Goal: Transaction & Acquisition: Subscribe to service/newsletter

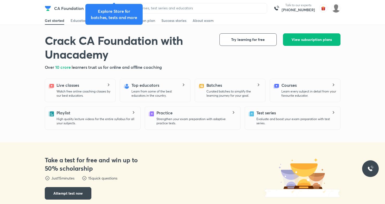
scroll to position [108, 0]
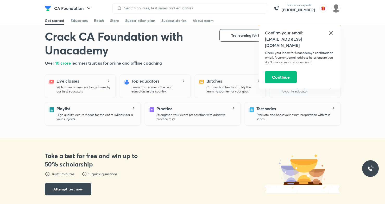
click at [182, 149] on div "Take a test for free and win up to 50% scholarship Take a test for free and win…" at bounding box center [193, 173] width 296 height 71
click at [210, 90] on p "Curated batches to simplify the learning journey for your goal." at bounding box center [233, 89] width 55 height 8
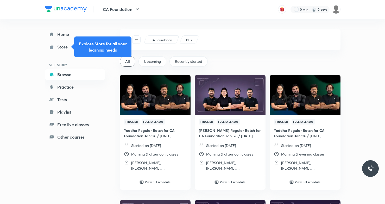
click at [332, 31] on div "CA Foundation Plus" at bounding box center [230, 39] width 221 height 21
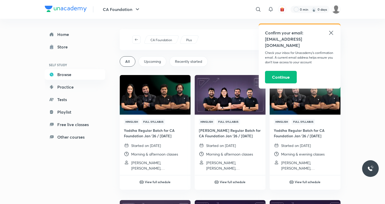
click at [330, 33] on icon at bounding box center [331, 33] width 6 height 6
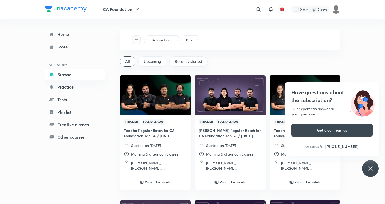
click at [136, 39] on icon "button" at bounding box center [136, 39] width 4 height 4
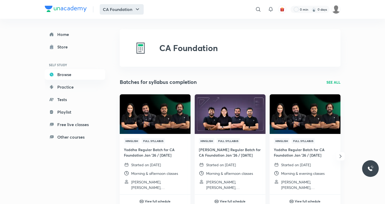
click at [120, 11] on button "CA Foundation" at bounding box center [122, 9] width 44 height 10
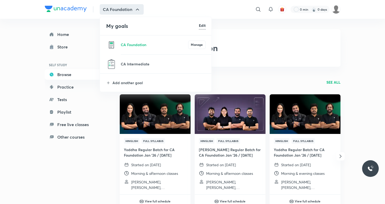
click at [125, 48] on p at bounding box center [154, 47] width 67 height 1
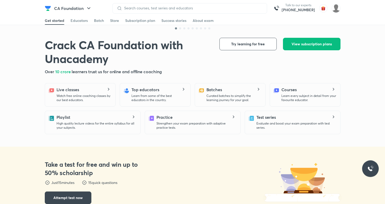
scroll to position [108, 0]
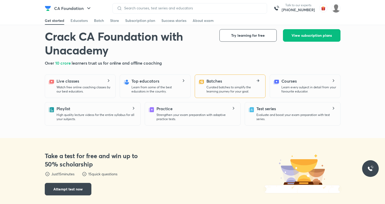
click at [236, 89] on p "Curated batches to simplify the learning journey for your goal." at bounding box center [233, 89] width 55 height 8
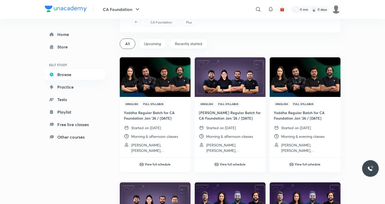
scroll to position [36, 0]
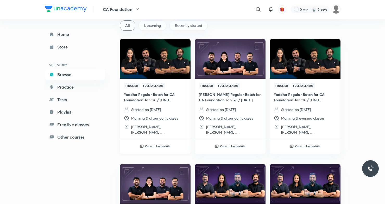
click at [157, 102] on h4 "Yoddha Regular Batch for CA Foundation Jan '26 / [DATE]" at bounding box center [155, 97] width 62 height 11
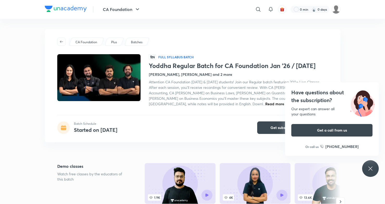
click at [368, 169] on icon at bounding box center [370, 168] width 6 height 6
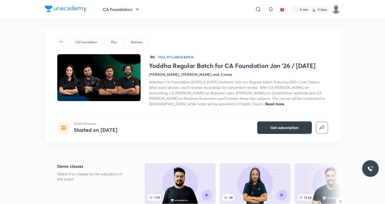
click at [282, 129] on span "Get subscription" at bounding box center [284, 127] width 28 height 5
